Goal: Check status: Verify the current state of an ongoing process or item

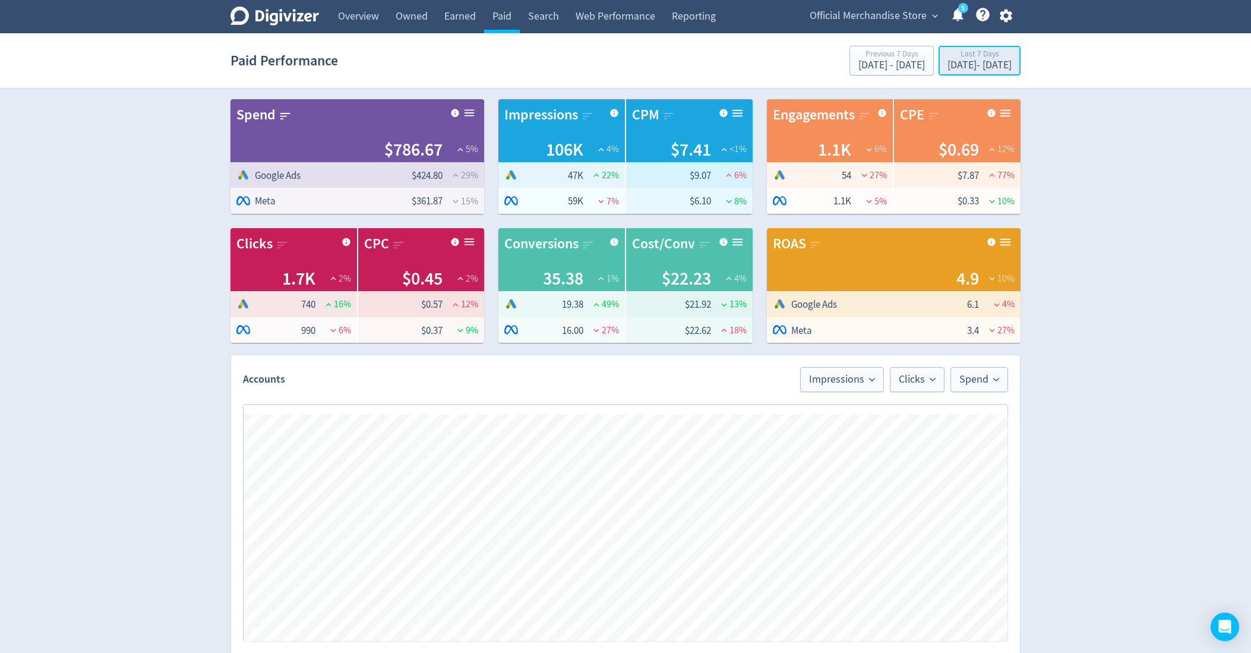
click at [948, 55] on div "Last 7 Days" at bounding box center [980, 55] width 64 height 10
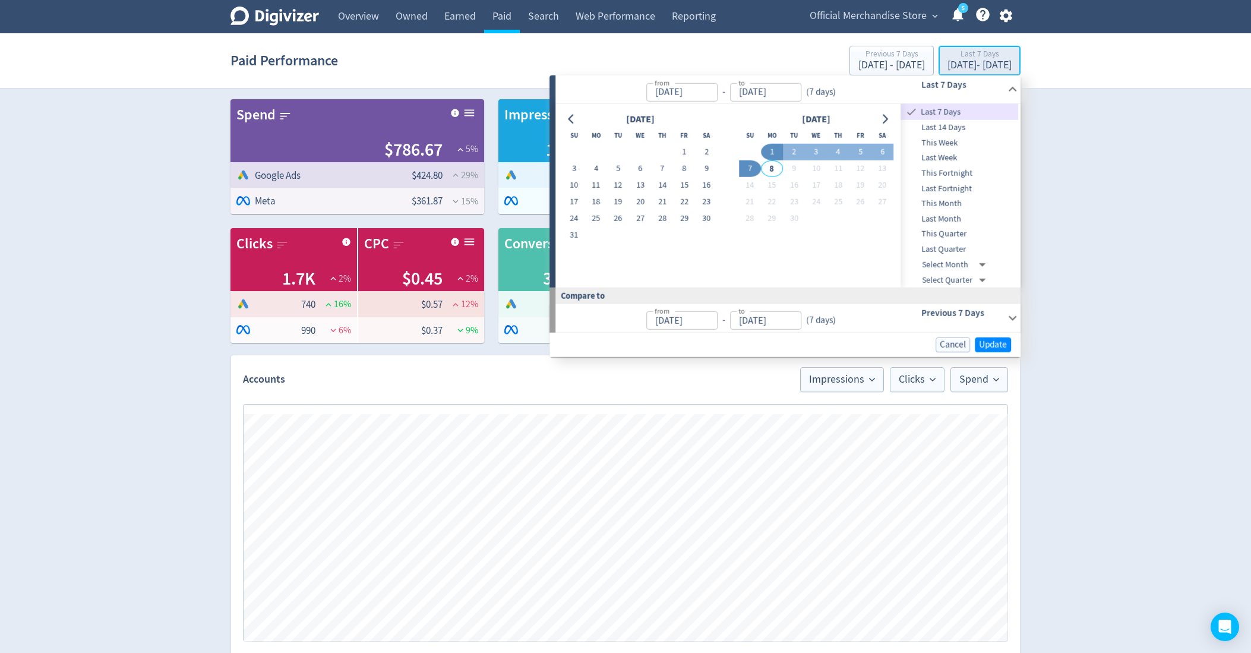
click at [948, 64] on div "[DATE] - [DATE]" at bounding box center [980, 65] width 64 height 11
click at [1121, 121] on div "Digivizer Logo [PERSON_NAME] Logo Overview Owned Earned Paid Search Web Perform…" at bounding box center [625, 537] width 1251 height 1074
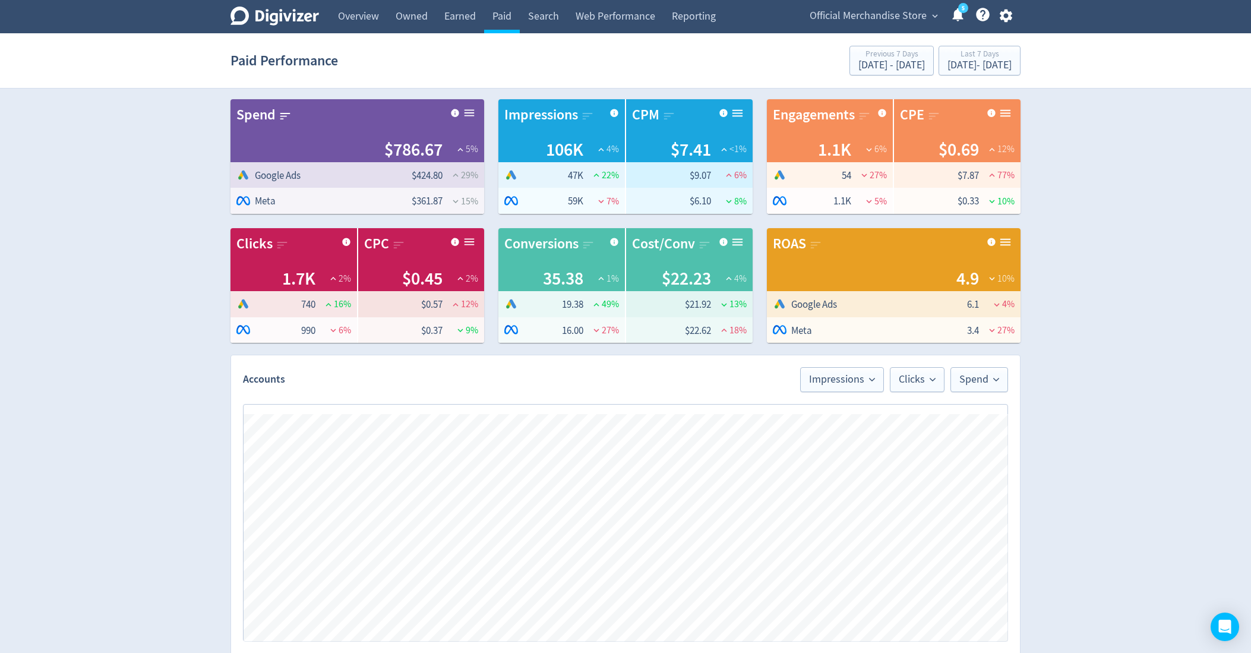
click at [922, 12] on span "Official Merchandise Store" at bounding box center [868, 16] width 117 height 19
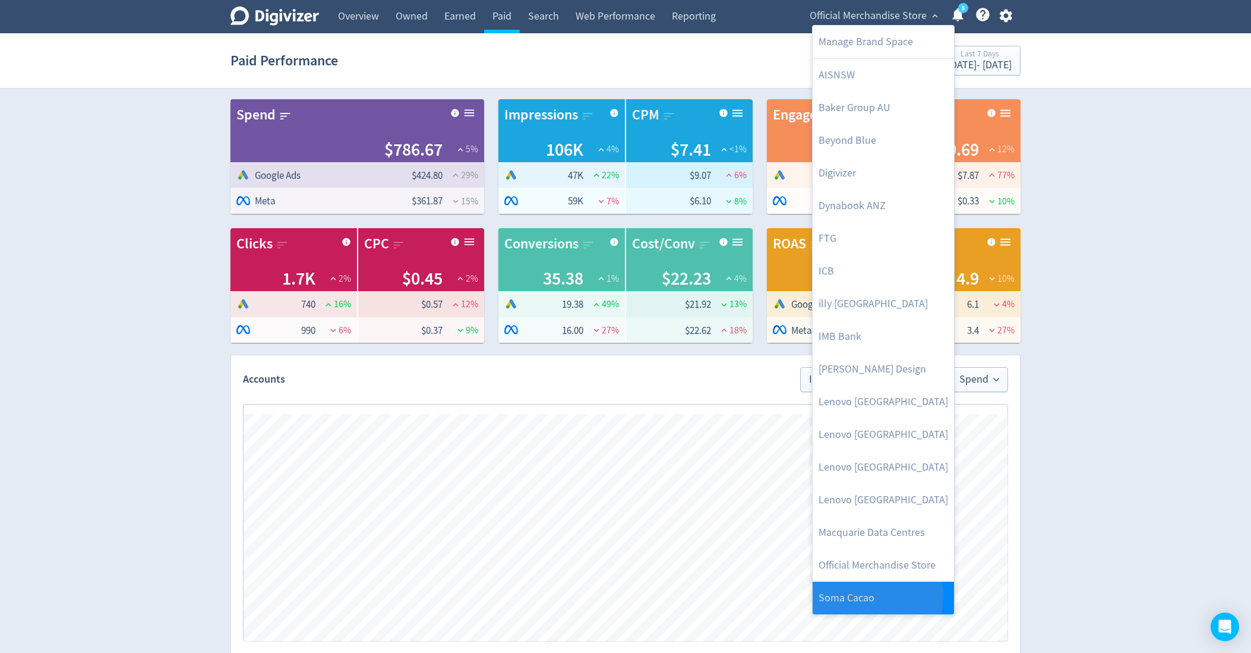
click at [854, 597] on link "Soma Cacao" at bounding box center [883, 598] width 141 height 33
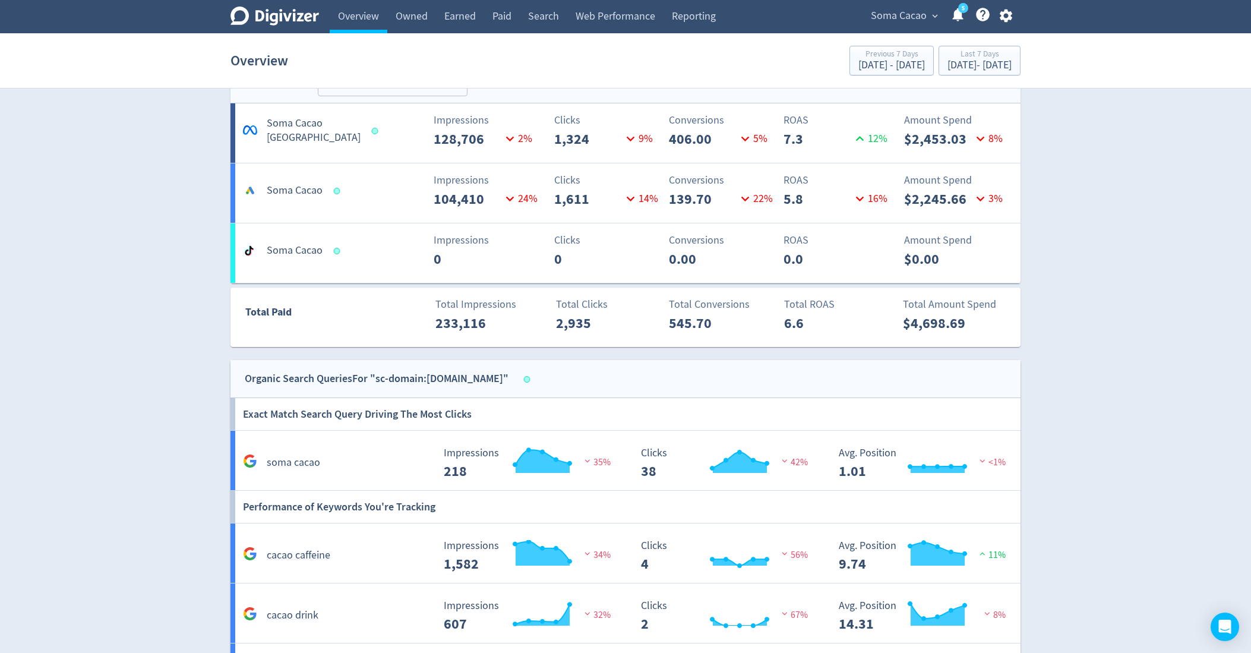
scroll to position [695, 0]
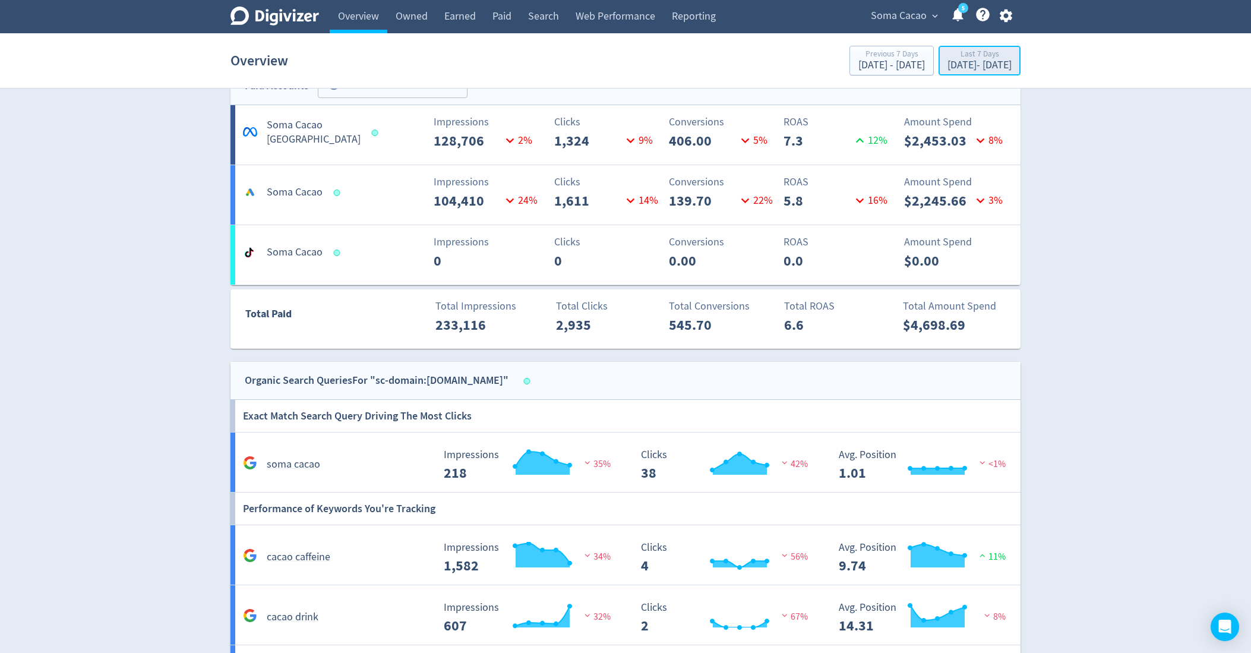
click at [963, 74] on button "Last 7 Days [DATE] - [DATE]" at bounding box center [980, 61] width 82 height 30
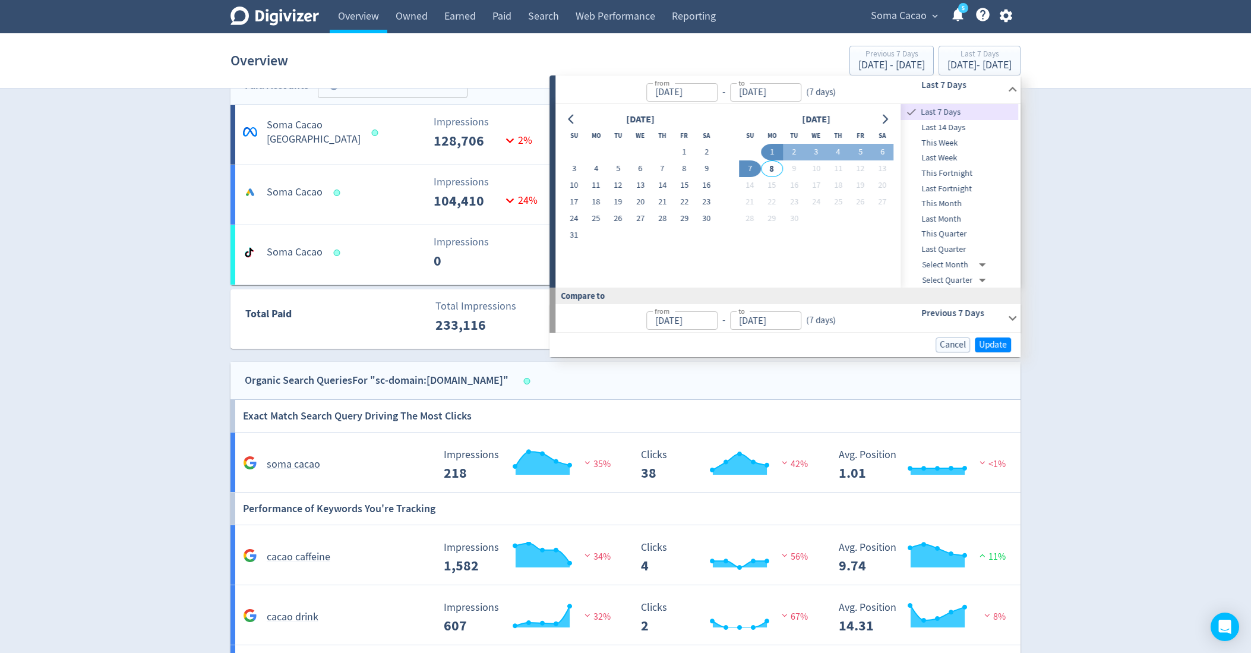
click at [949, 123] on span "Last 14 Days" at bounding box center [960, 127] width 118 height 13
type input "[DATE]"
click at [978, 339] on button "Update" at bounding box center [993, 344] width 36 height 15
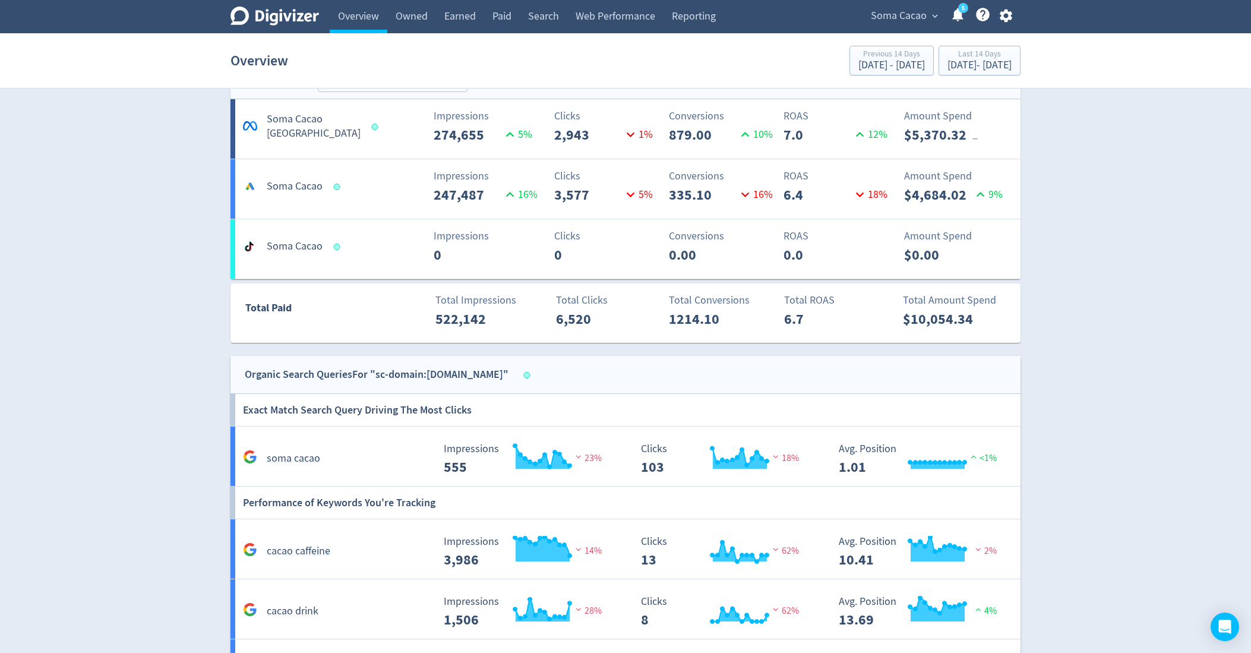
scroll to position [693, 0]
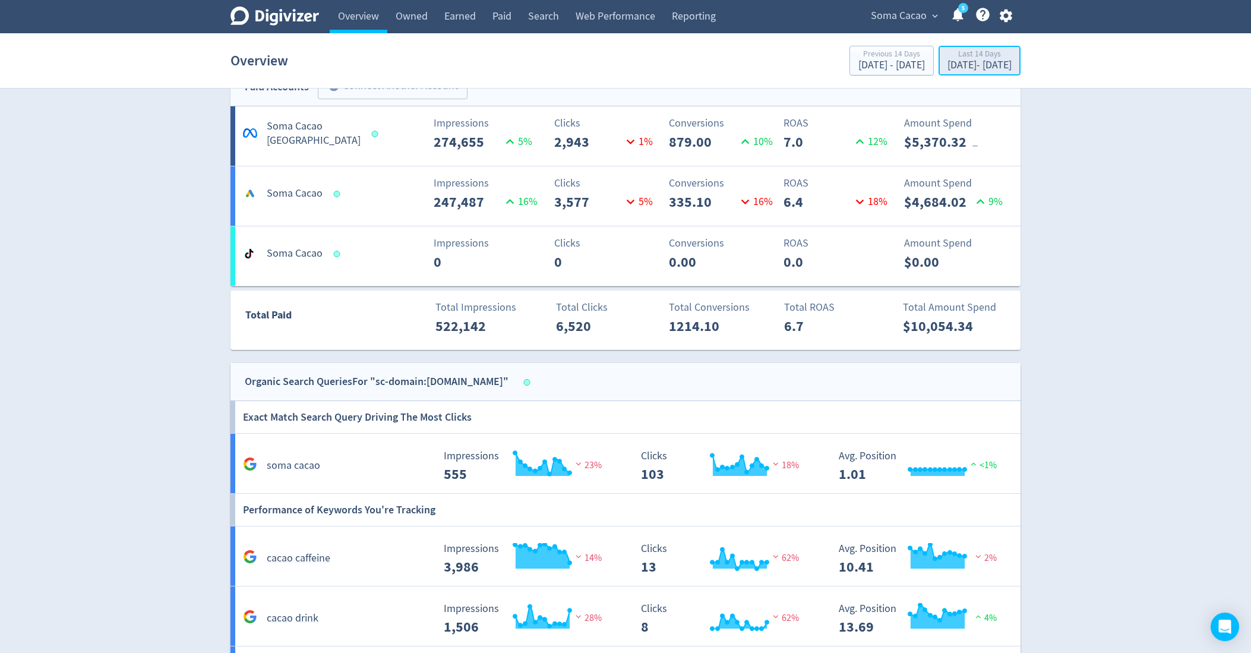
click at [948, 56] on div "Last 14 Days" at bounding box center [980, 55] width 64 height 10
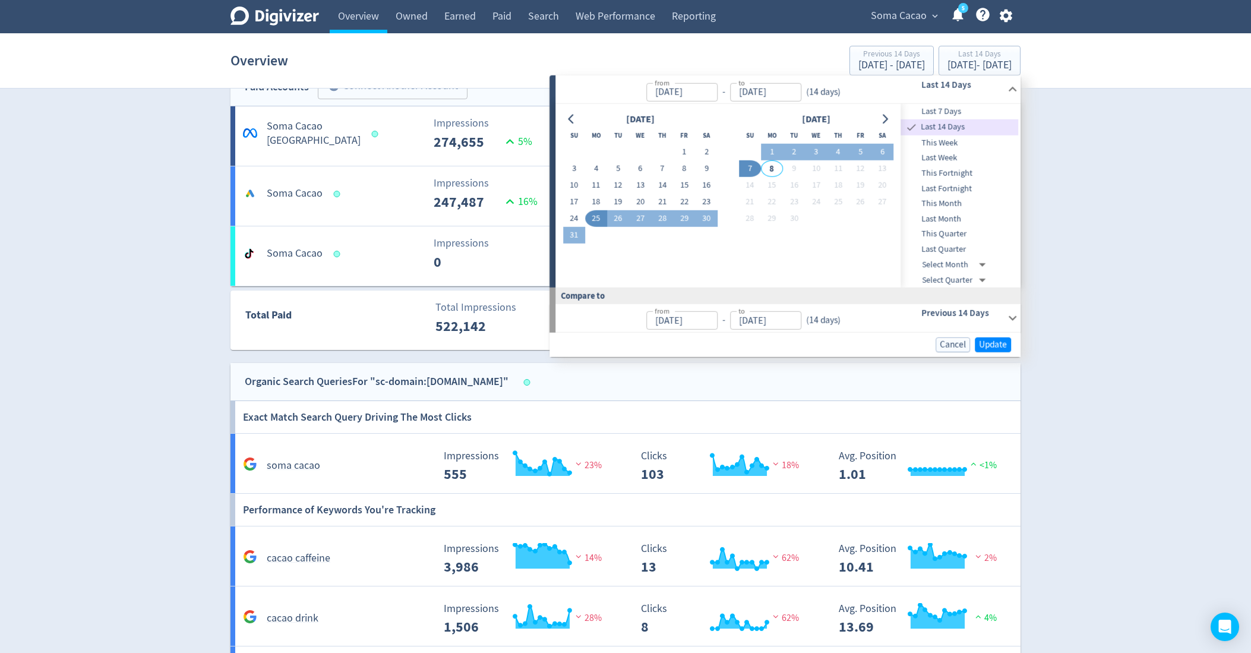
click at [918, 112] on span "Last 7 Days" at bounding box center [960, 111] width 118 height 13
type input "[DATE]"
click at [980, 343] on span "Update" at bounding box center [993, 344] width 28 height 9
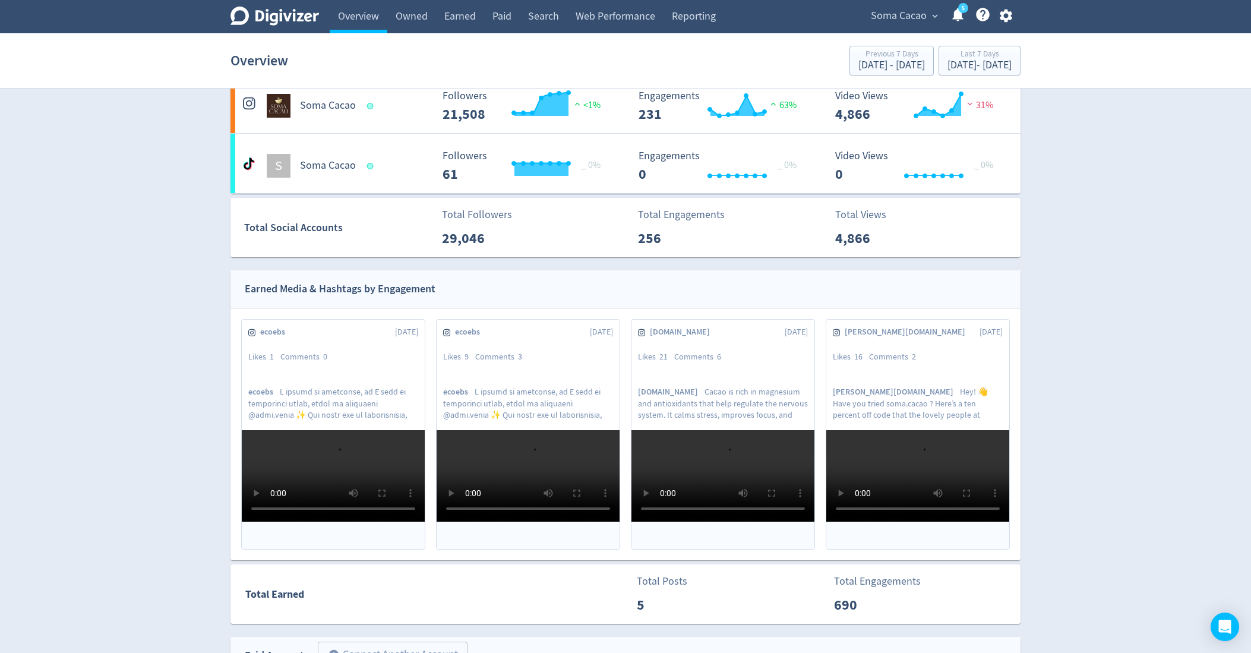
scroll to position [0, 0]
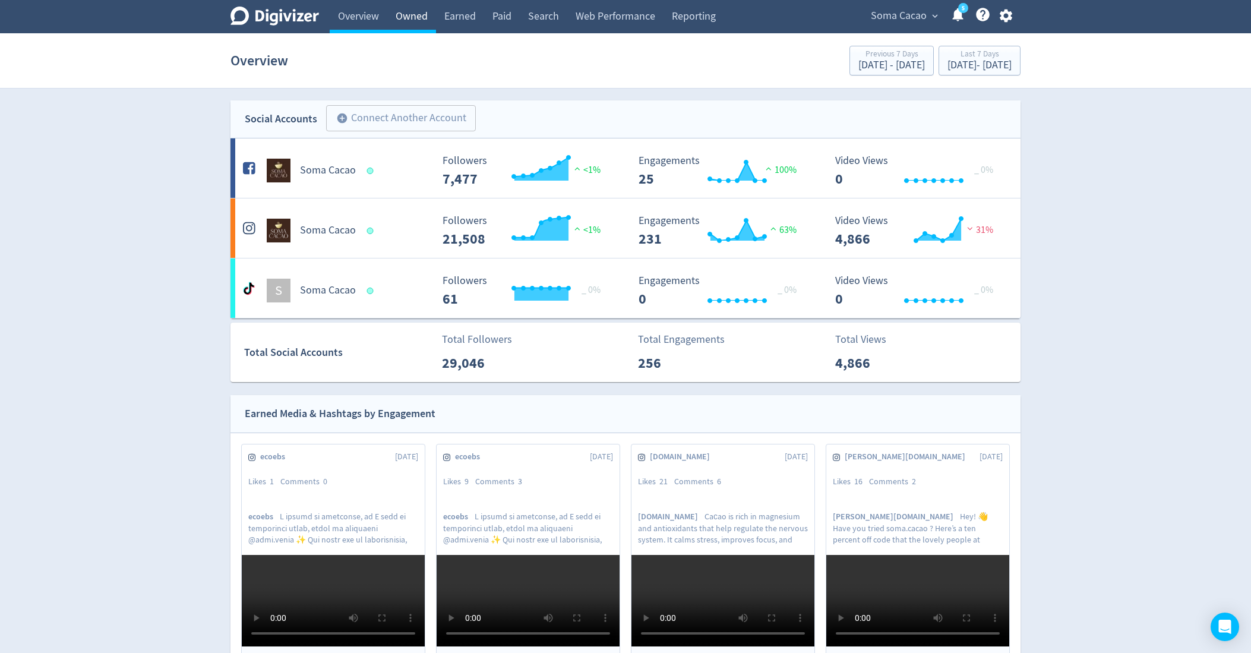
click at [411, 28] on link "Owned" at bounding box center [411, 16] width 49 height 33
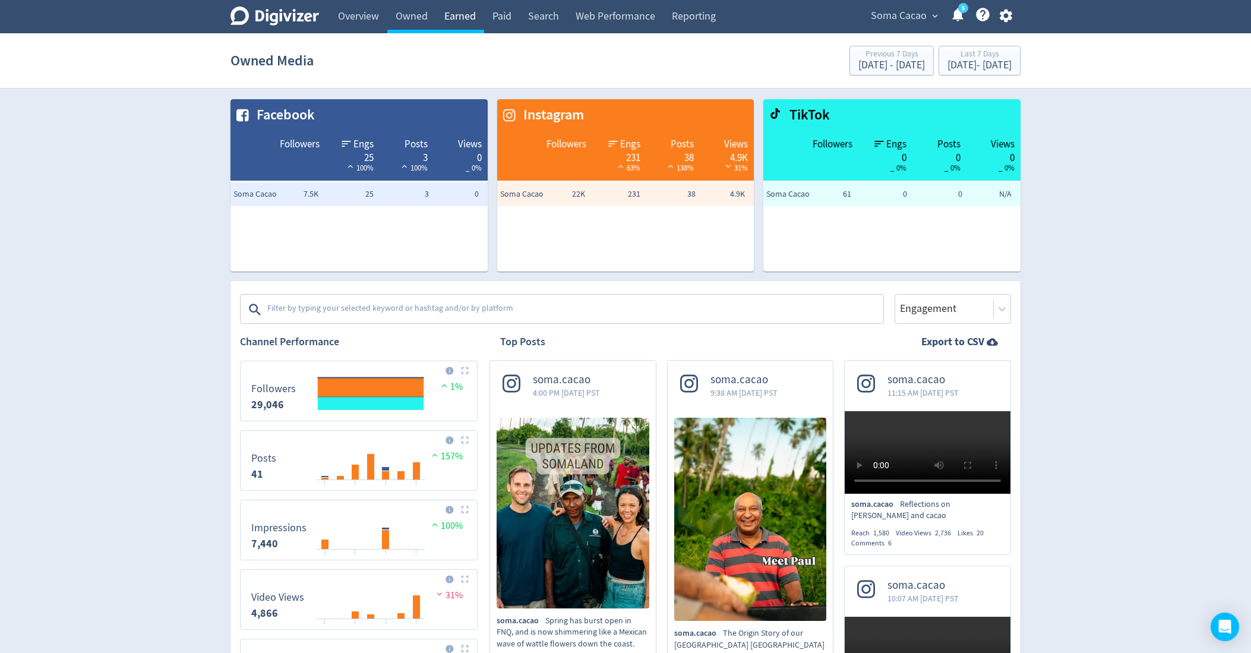
click at [471, 12] on link "Earned" at bounding box center [460, 16] width 48 height 33
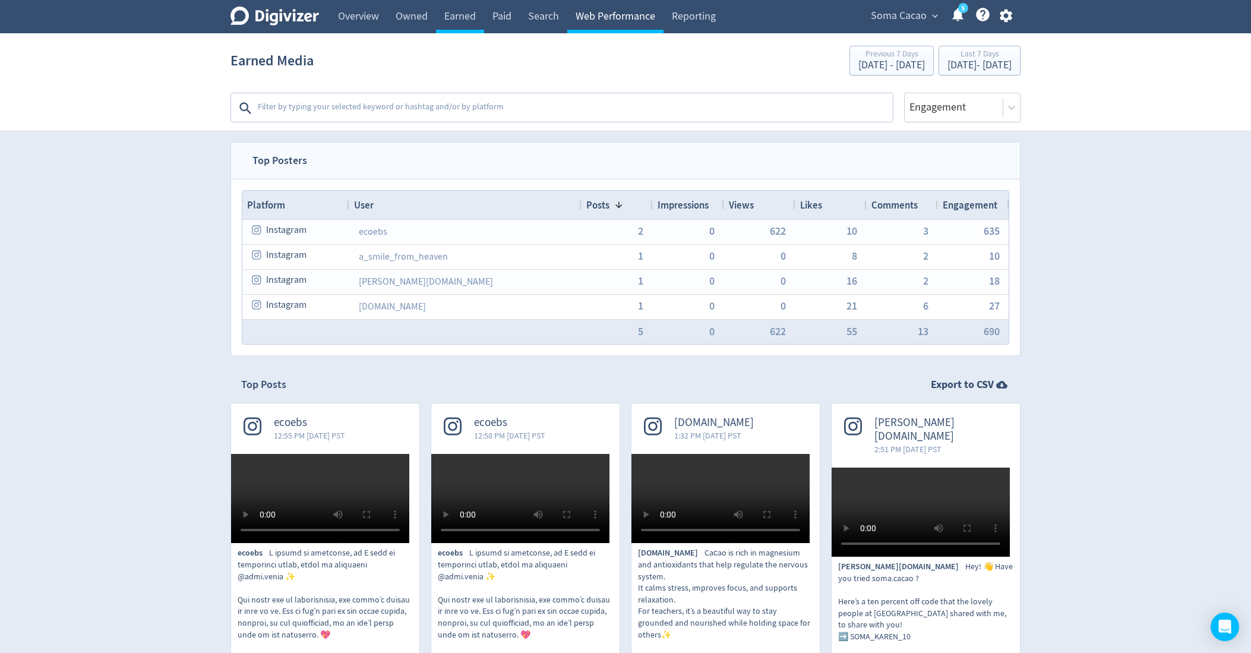
click at [595, 21] on link "Web Performance" at bounding box center [615, 16] width 96 height 33
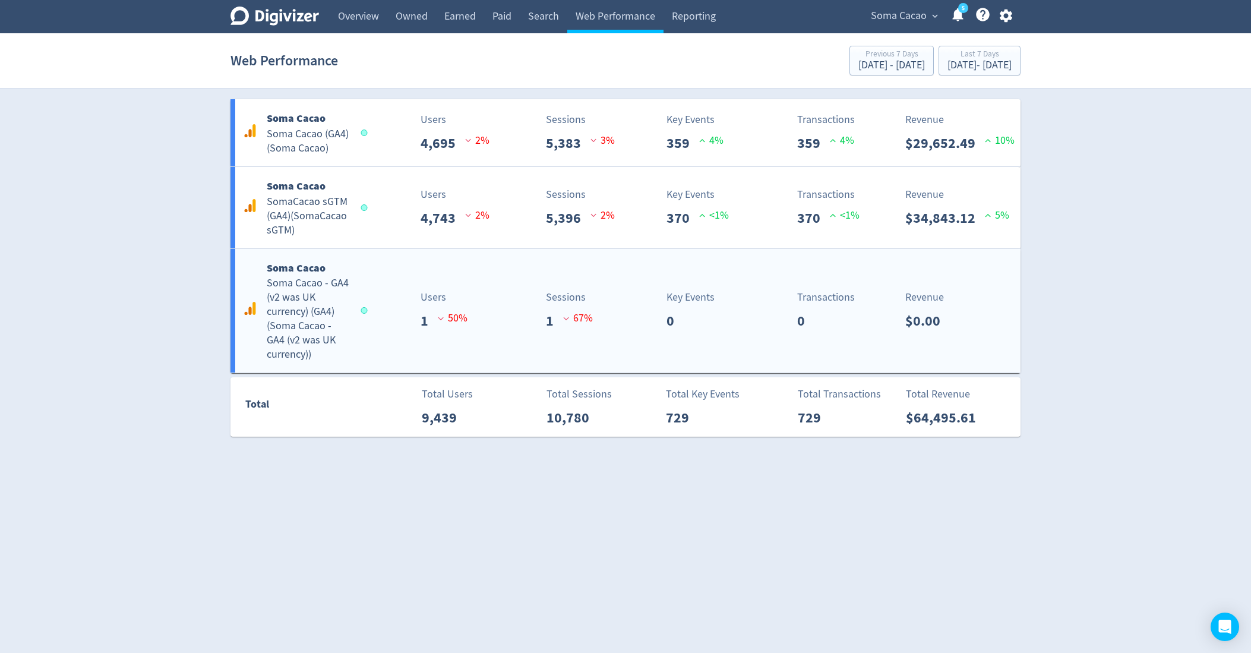
click at [344, 294] on h5 "Soma Cacao - GA4 (v2 was UK currency) (GA4) ( Soma Cacao - GA4 (v2 was UK curre…" at bounding box center [308, 319] width 83 height 86
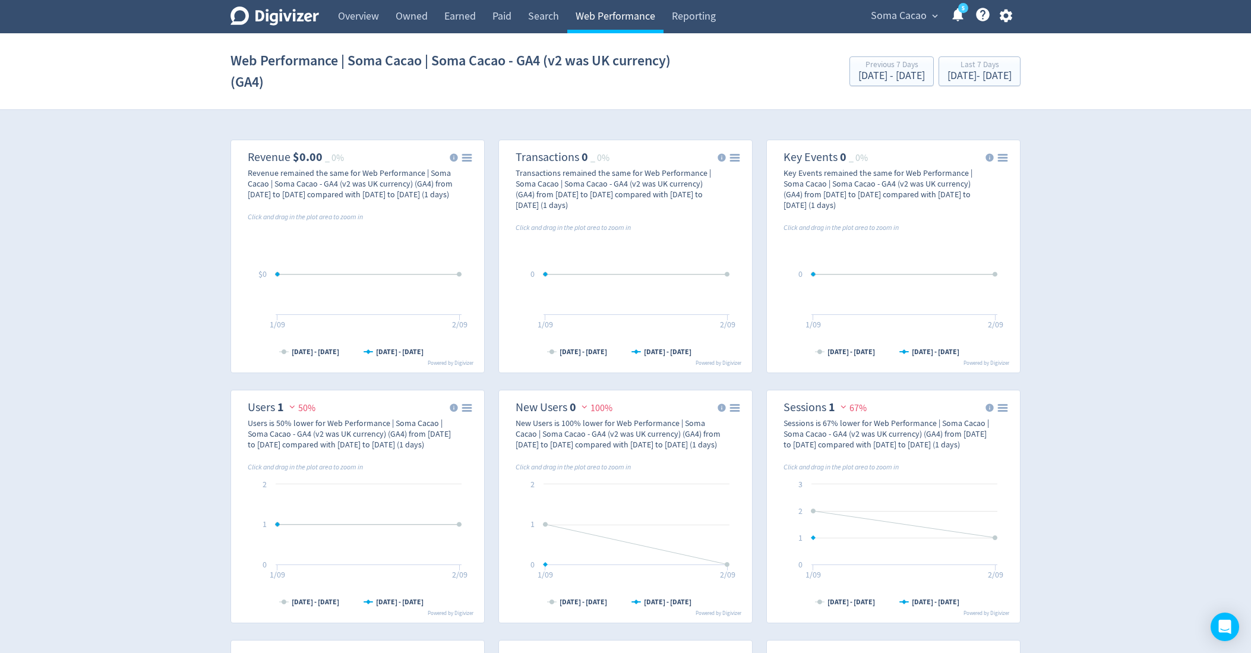
click at [629, 16] on link "Web Performance" at bounding box center [615, 16] width 96 height 33
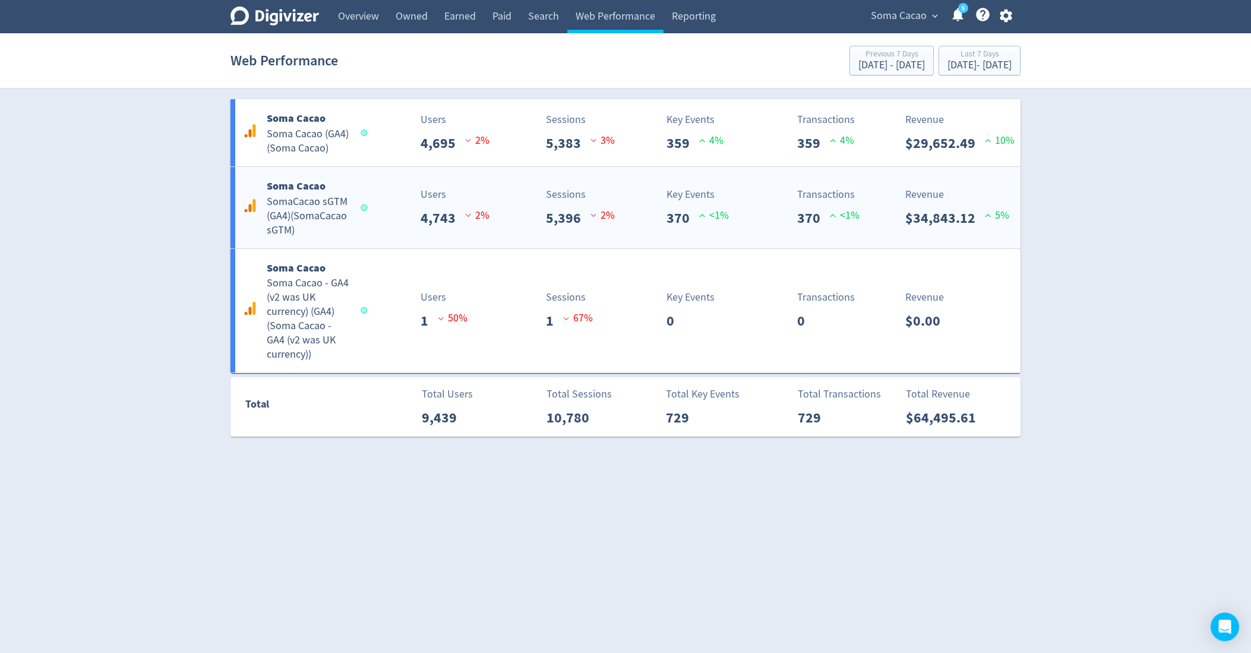
click at [358, 210] on span at bounding box center [366, 207] width 17 height 12
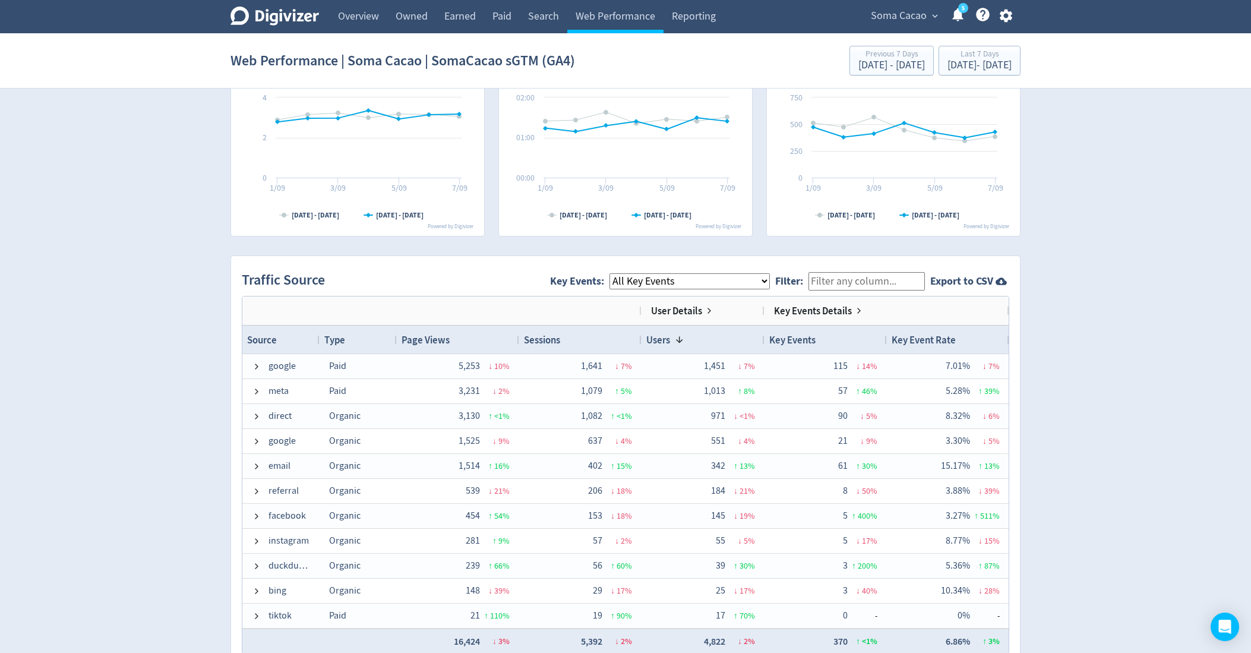
scroll to position [123, 0]
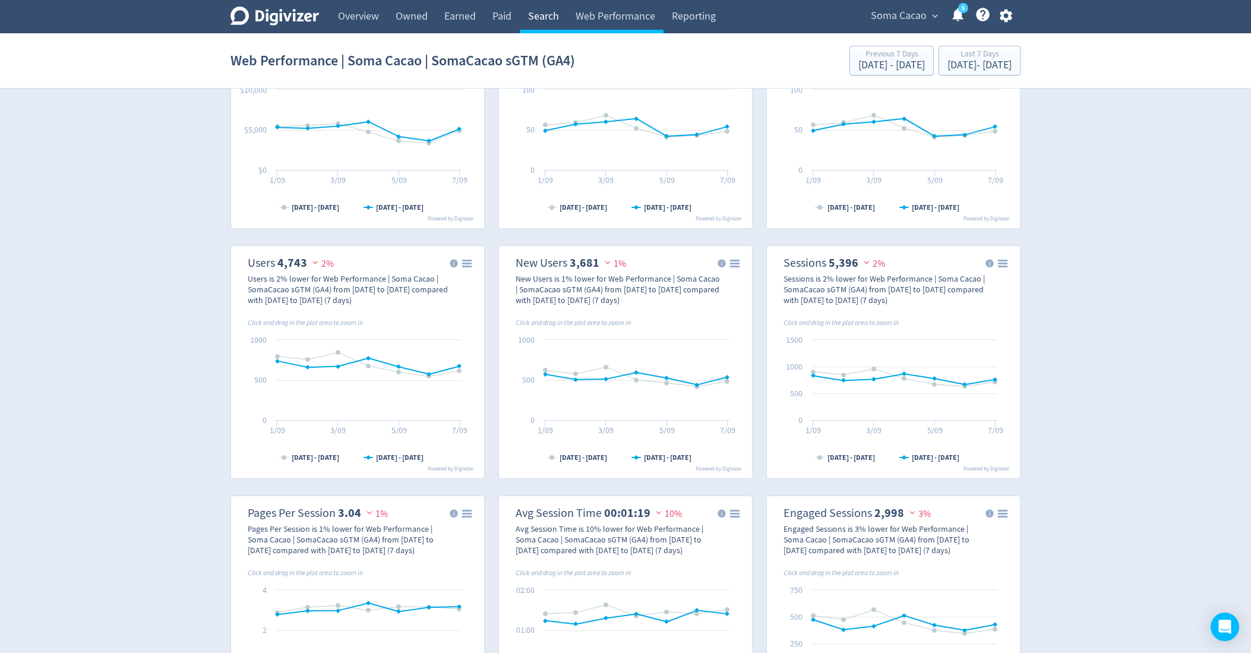
click at [544, 18] on link "Search" at bounding box center [544, 16] width 48 height 33
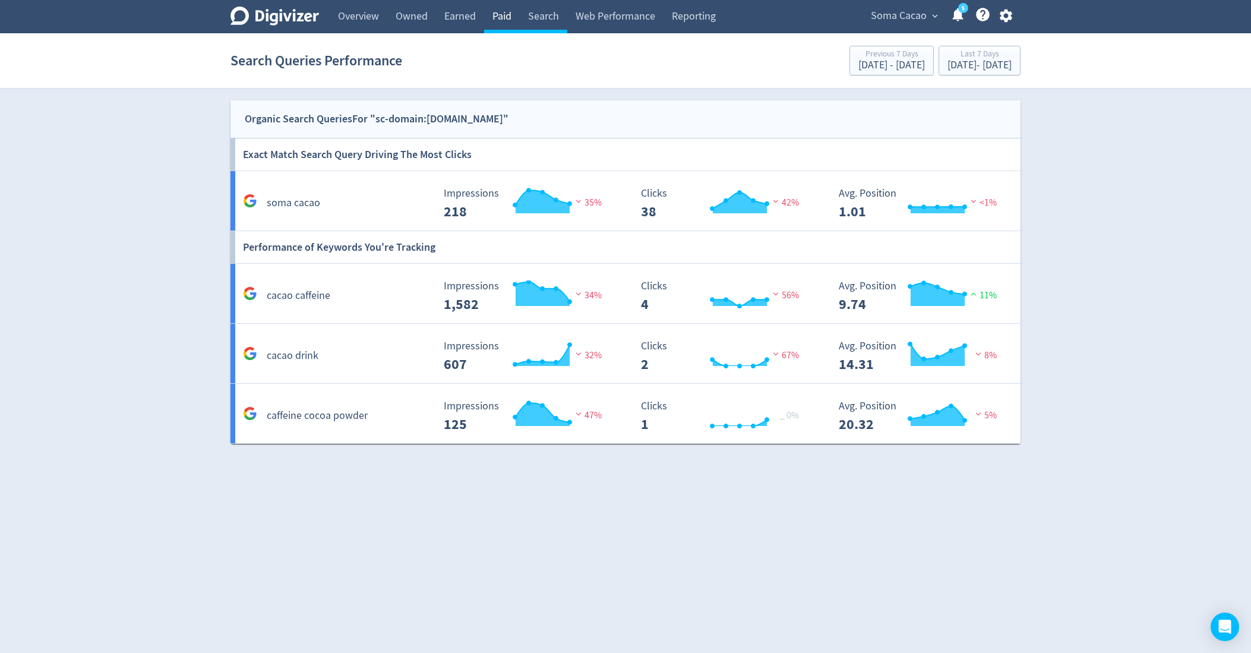
click at [498, 12] on link "Paid" at bounding box center [502, 16] width 36 height 33
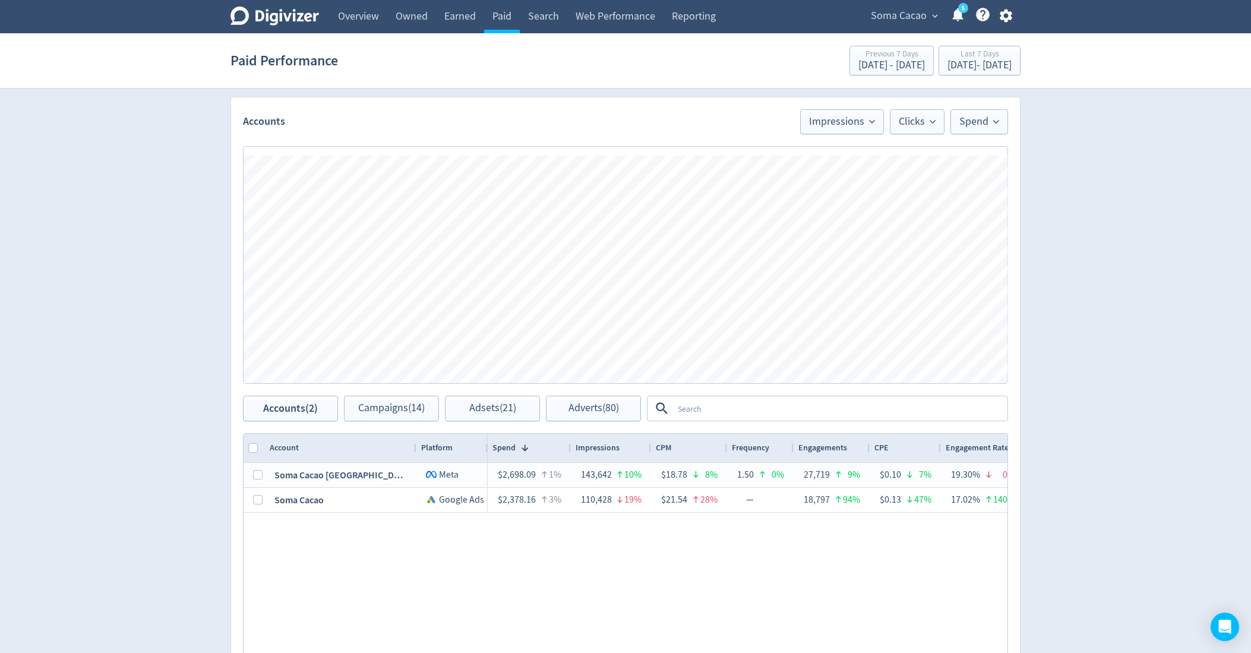
scroll to position [485, 0]
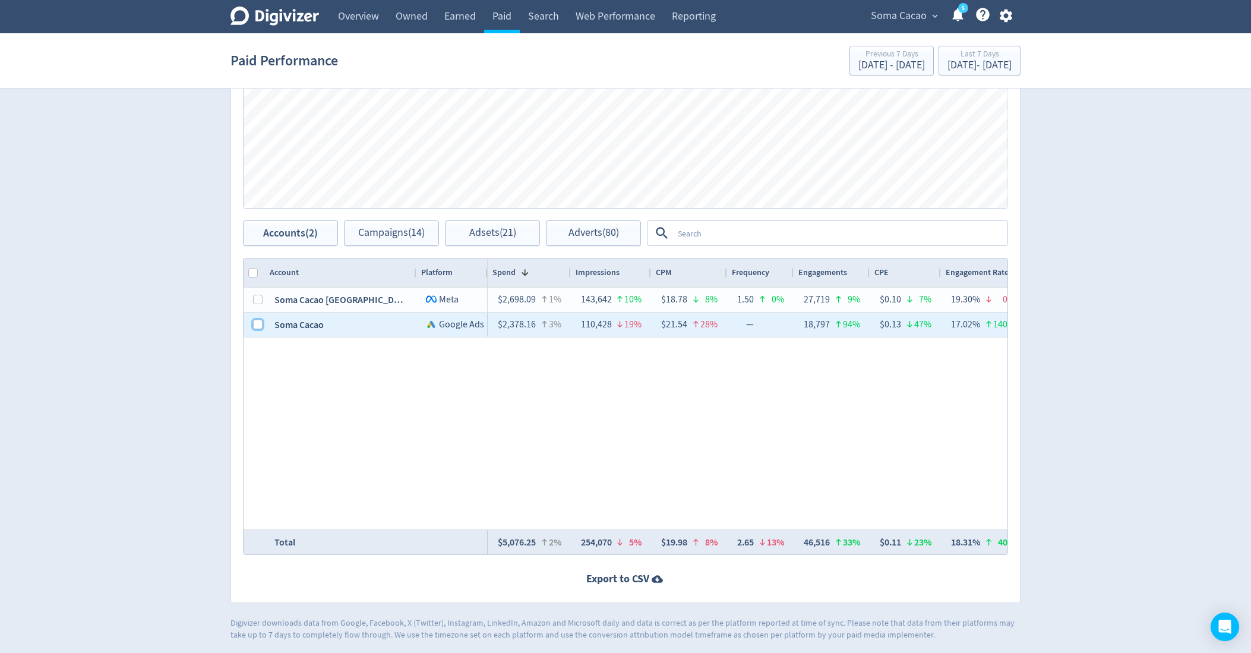
click at [254, 321] on input "Press Space to toggle row selection (unchecked)" at bounding box center [258, 325] width 10 height 10
checkbox input "true"
checkbox input "false"
click at [413, 233] on span "Campaigns (8)" at bounding box center [391, 233] width 61 height 11
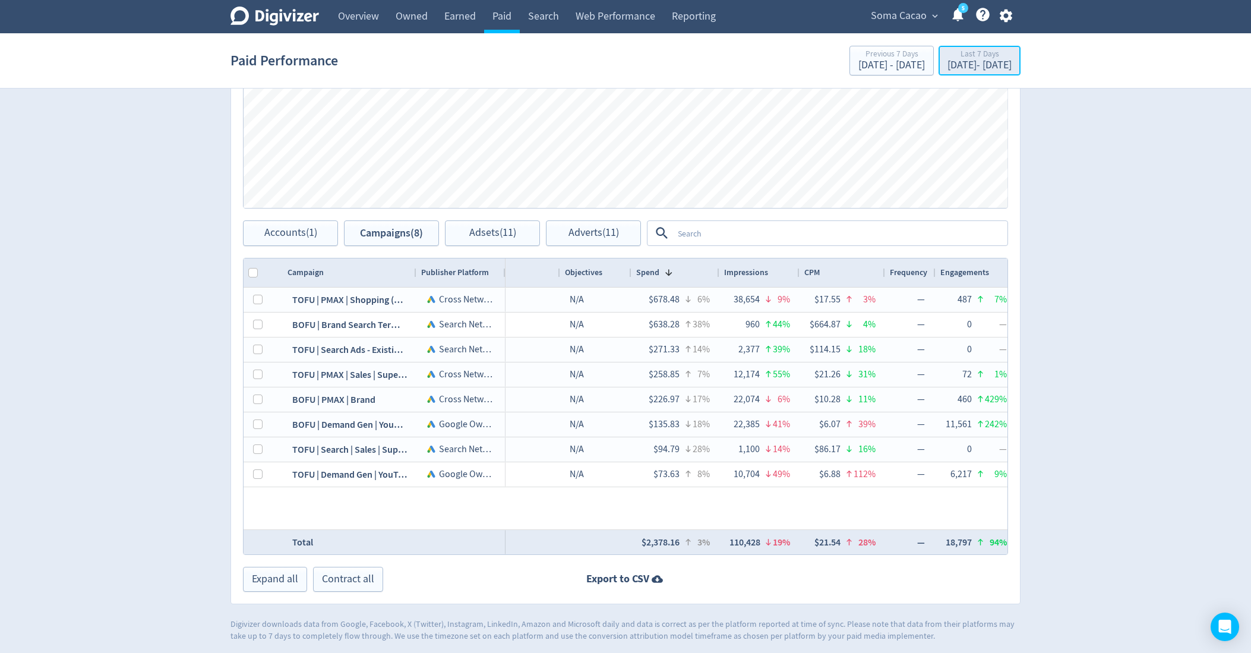
click at [951, 60] on div "[DATE] - [DATE]" at bounding box center [980, 65] width 64 height 11
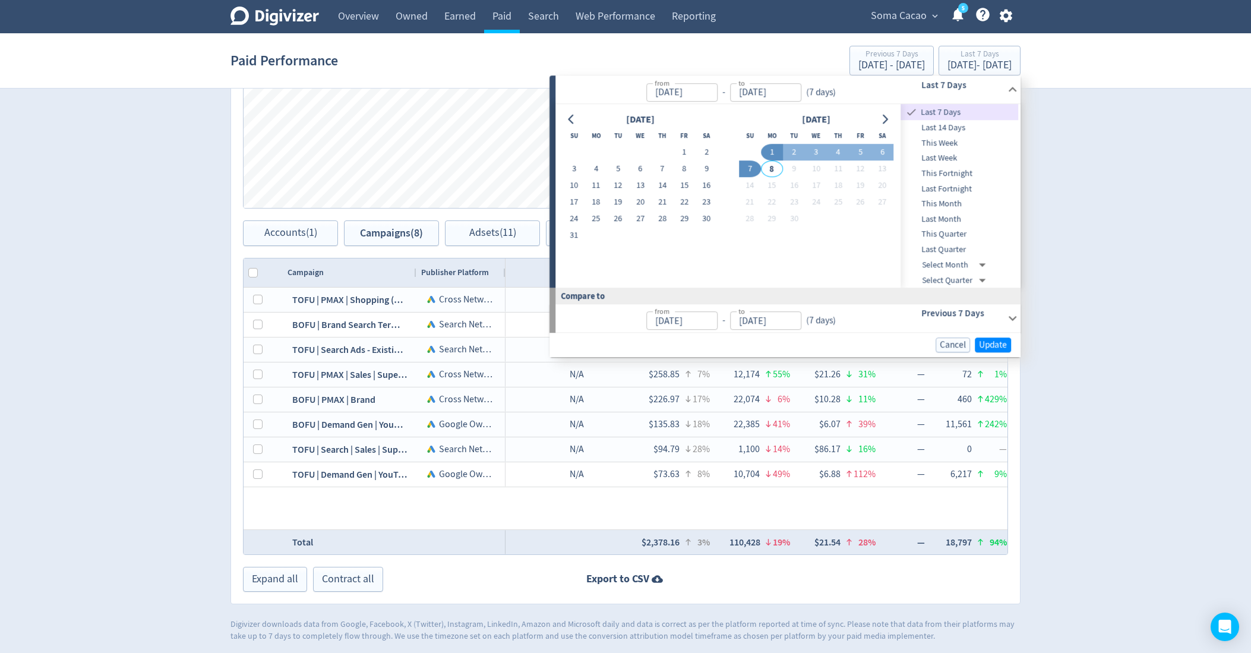
click at [922, 131] on span "Last 14 Days" at bounding box center [960, 127] width 118 height 13
type input "[DATE]"
click at [995, 347] on span "Update" at bounding box center [993, 344] width 28 height 9
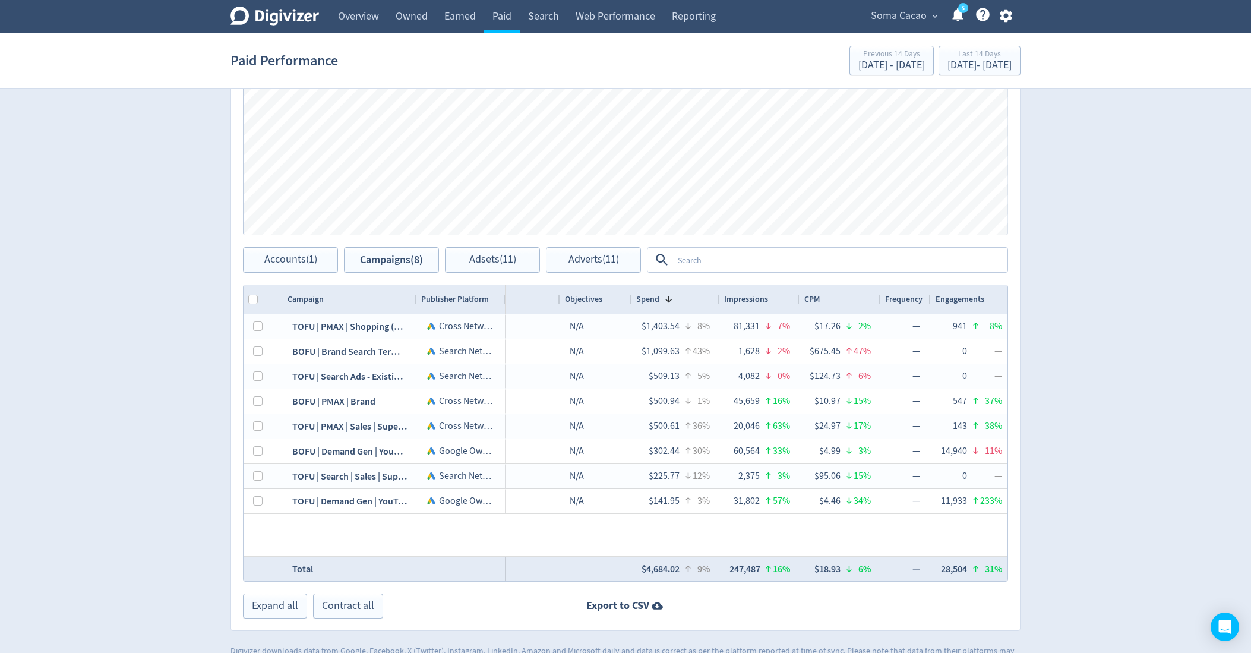
scroll to position [487, 0]
